Goal: Transaction & Acquisition: Obtain resource

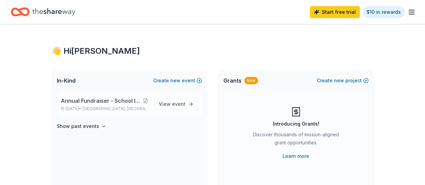
click at [118, 100] on span "Annual Fundraiser - School Improvements & Teacher Grants" at bounding box center [102, 101] width 82 height 8
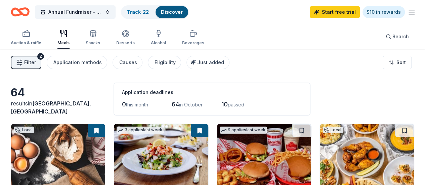
click at [407, 9] on icon "button" at bounding box center [411, 12] width 8 height 8
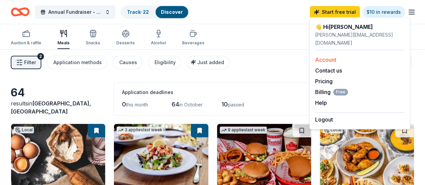
click at [328, 56] on link "Account" at bounding box center [325, 59] width 21 height 7
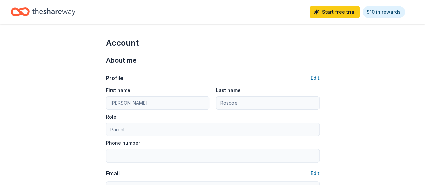
click at [409, 12] on line "button" at bounding box center [411, 12] width 5 height 0
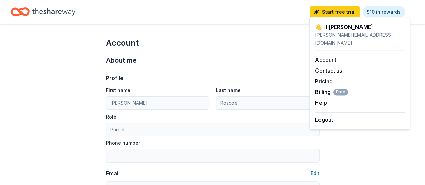
click at [62, 15] on icon "Home" at bounding box center [53, 12] width 43 height 14
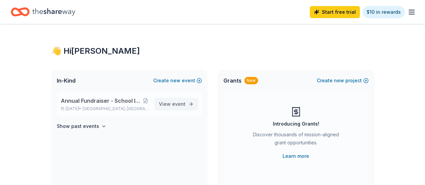
click at [162, 103] on span "View event" at bounding box center [172, 104] width 27 height 8
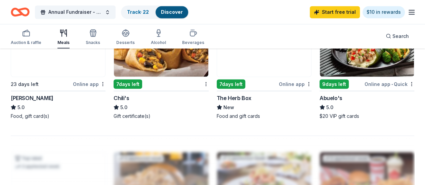
scroll to position [623, 0]
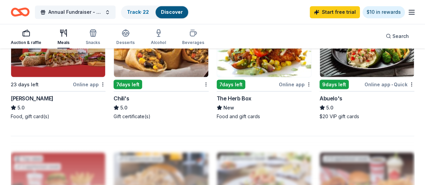
click at [30, 34] on icon "button" at bounding box center [26, 33] width 8 height 8
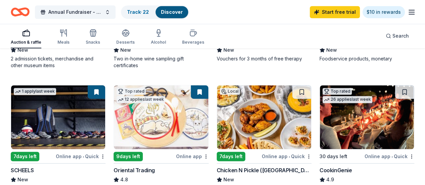
scroll to position [169, 0]
